Goal: Task Accomplishment & Management: Manage account settings

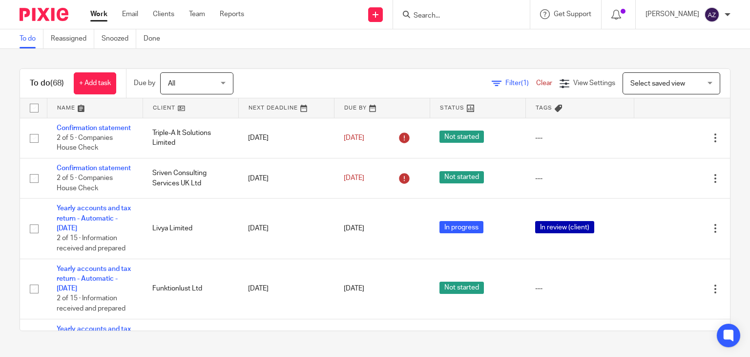
click at [454, 61] on div "To do (68) + Add task Due by All All Today Tomorrow This week Next week This mo…" at bounding box center [375, 199] width 750 height 301
click at [365, 74] on div "Filter (1) Clear View Settings View Settings (1) Filters Clear Save Manage save…" at bounding box center [491, 83] width 480 height 22
click at [455, 42] on div "To do Reassigned Snoozed Done" at bounding box center [375, 39] width 750 height 20
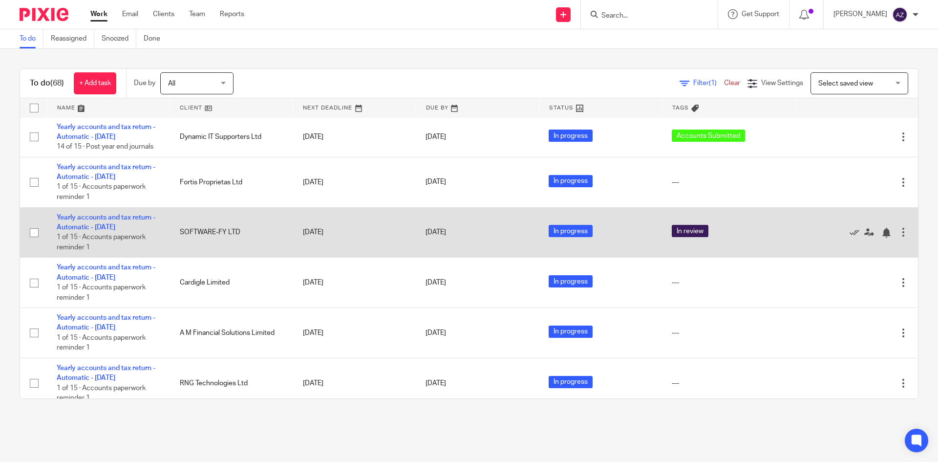
scroll to position [488, 0]
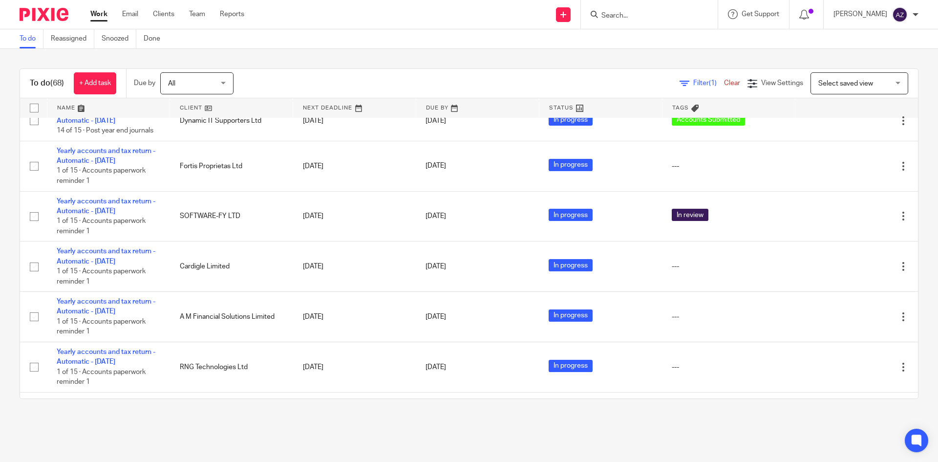
click at [483, 74] on div "Filter (1) Clear View Settings View Settings (1) Filters Clear Save Manage save…" at bounding box center [584, 83] width 667 height 22
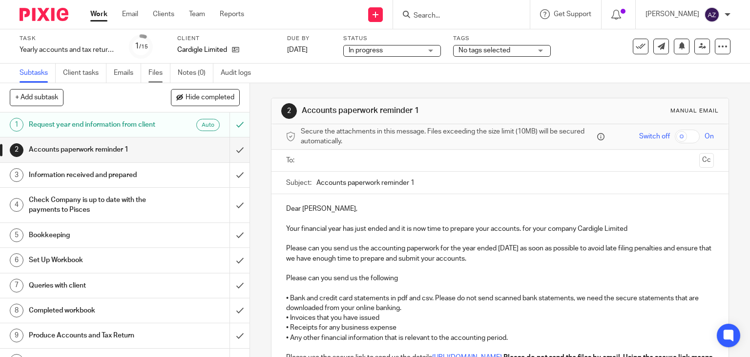
drag, startPoint x: 0, startPoint y: 0, endPoint x: 153, endPoint y: 75, distance: 170.6
click at [153, 75] on link "Files" at bounding box center [159, 72] width 22 height 19
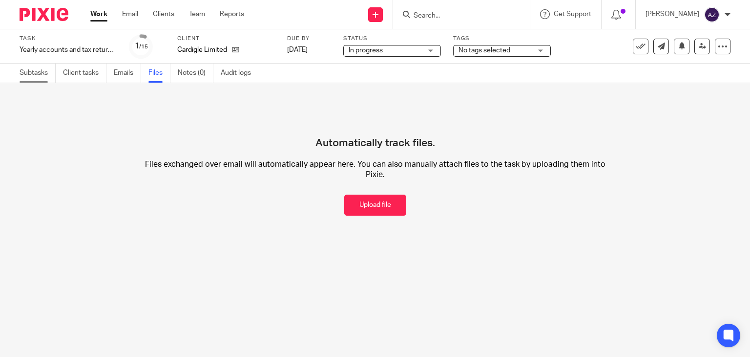
click at [33, 79] on link "Subtasks" at bounding box center [38, 72] width 36 height 19
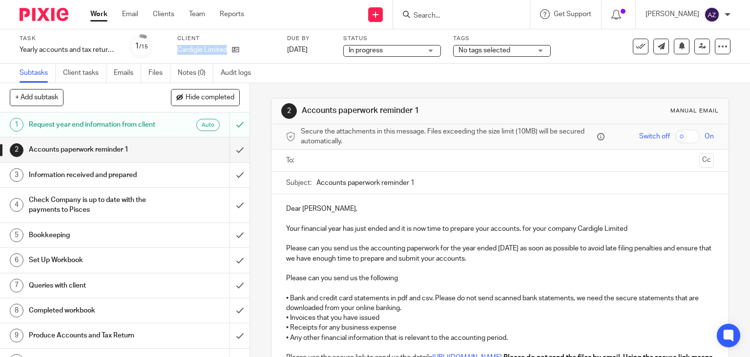
drag, startPoint x: 226, startPoint y: 48, endPoint x: 176, endPoint y: 53, distance: 50.6
click at [176, 53] on div "Task Yearly accounts and tax return - Automatic - December 2023 Save Yearly acc…" at bounding box center [316, 46] width 592 height 23
copy p "Cardigle Limited"
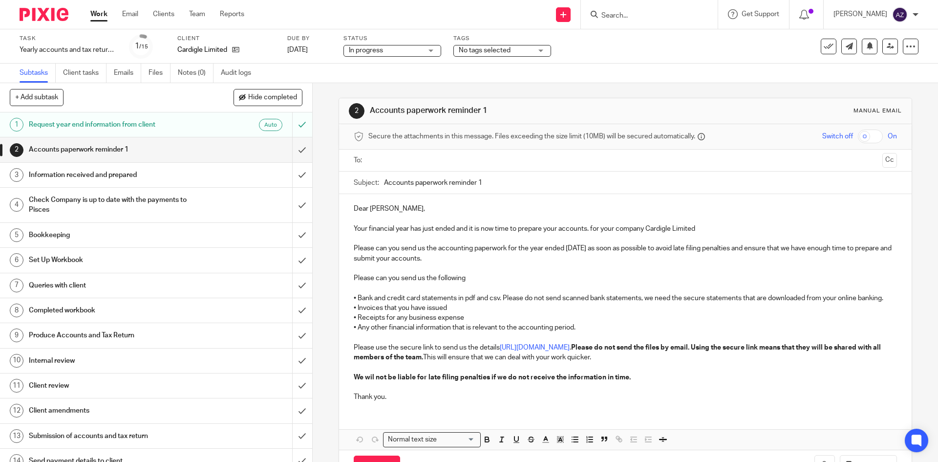
click at [324, 129] on div "2 Accounts paperwork reminder 1 Manual email Secure the attachments in this mes…" at bounding box center [625, 272] width 625 height 379
click at [237, 51] on icon at bounding box center [235, 49] width 7 height 7
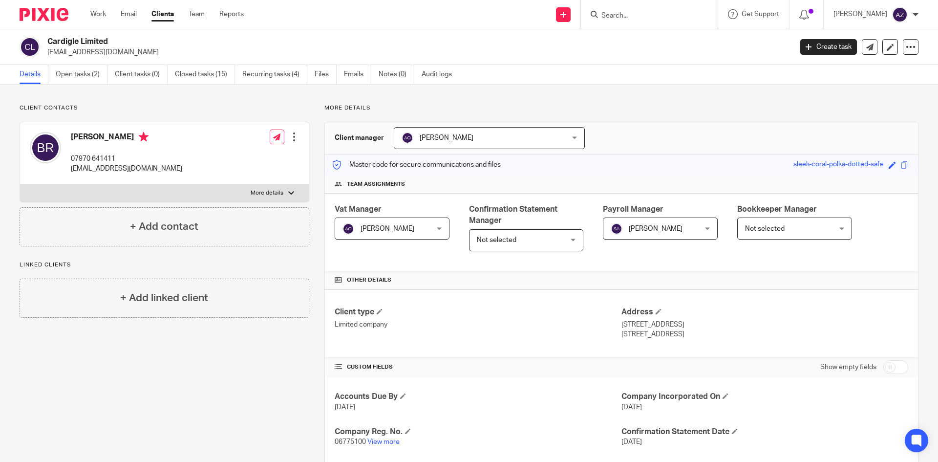
click at [305, 118] on div "Client contacts [PERSON_NAME] 07970 641411 [EMAIL_ADDRESS][DOMAIN_NAME] Edit co…" at bounding box center [165, 175] width 290 height 142
